Goal: Task Accomplishment & Management: Complete application form

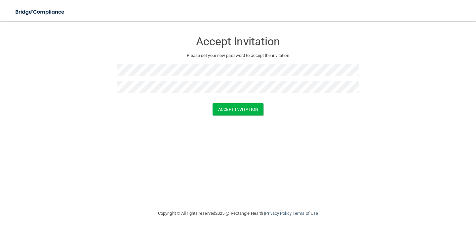
click at [238, 108] on button "Accept Invitation" at bounding box center [238, 109] width 51 height 12
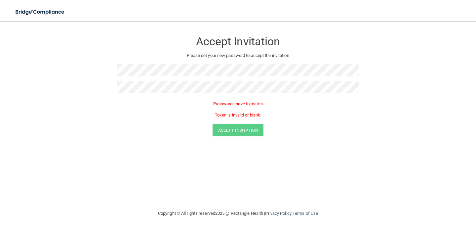
click at [199, 98] on div "Passwords have to match Token is invalid or blank." at bounding box center [237, 111] width 241 height 26
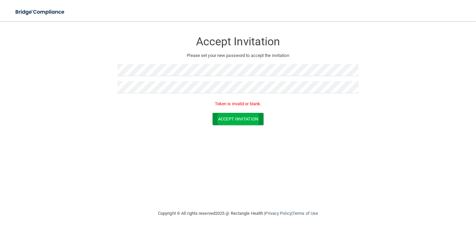
click at [252, 119] on button "Accept Invitation" at bounding box center [238, 119] width 51 height 12
click at [251, 118] on button "Accept Invitation" at bounding box center [238, 119] width 51 height 12
click at [255, 120] on button "Accept Invitation" at bounding box center [238, 119] width 51 height 12
click at [247, 54] on p "Please set your new password to accept the invitation" at bounding box center [237, 56] width 231 height 8
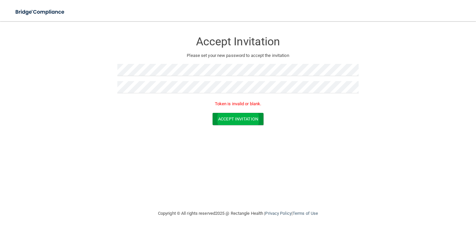
click at [247, 113] on button "Accept Invitation" at bounding box center [238, 119] width 51 height 12
click at [247, 111] on div "Token is invalid or blank." at bounding box center [237, 105] width 241 height 15
click at [251, 116] on button "Accept Invitation" at bounding box center [238, 119] width 51 height 12
click at [242, 129] on form "Accept Invitation Please set your new password to accept the invitation Token i…" at bounding box center [238, 80] width 450 height 105
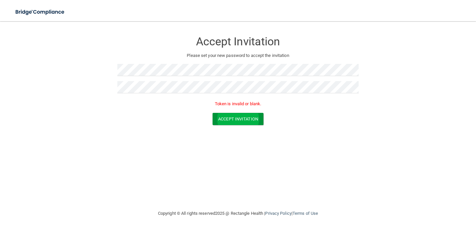
click at [233, 119] on button "Accept Invitation" at bounding box center [238, 119] width 51 height 12
click at [241, 114] on button "Accept Invitation" at bounding box center [238, 119] width 51 height 12
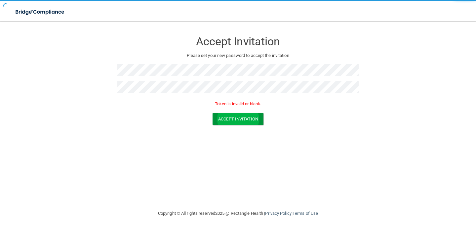
click at [241, 114] on button "Accept Invitation" at bounding box center [238, 119] width 51 height 12
click at [237, 114] on button "Accept Invitation" at bounding box center [238, 119] width 51 height 12
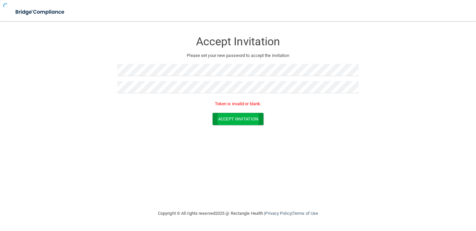
click at [237, 114] on button "Accept Invitation" at bounding box center [238, 119] width 51 height 12
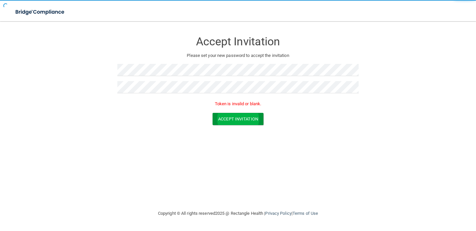
click at [237, 114] on button "Accept Invitation" at bounding box center [238, 119] width 51 height 12
click at [236, 116] on button "Accept Invitation" at bounding box center [238, 119] width 51 height 12
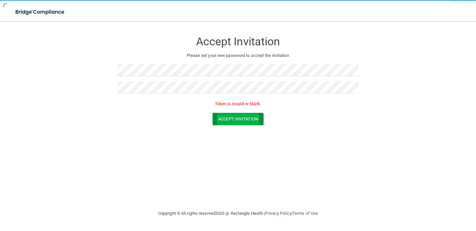
click at [236, 116] on button "Accept Invitation" at bounding box center [238, 119] width 51 height 12
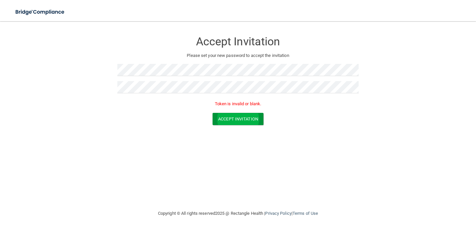
drag, startPoint x: 237, startPoint y: 117, endPoint x: 239, endPoint y: 114, distance: 3.5
click at [239, 114] on button "Accept Invitation" at bounding box center [238, 119] width 51 height 12
